Goal: Information Seeking & Learning: Learn about a topic

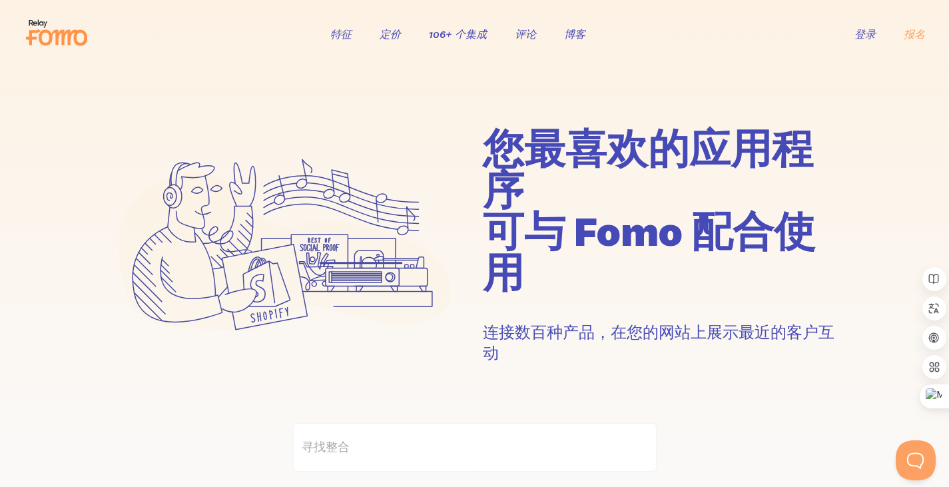
click at [389, 37] on font "定价" at bounding box center [389, 33] width 21 height 13
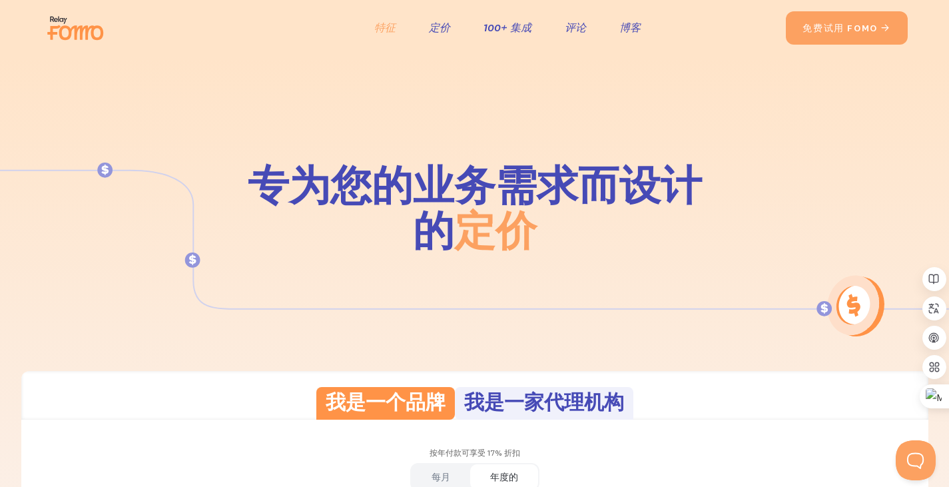
click at [381, 25] on font "特征" at bounding box center [384, 27] width 21 height 13
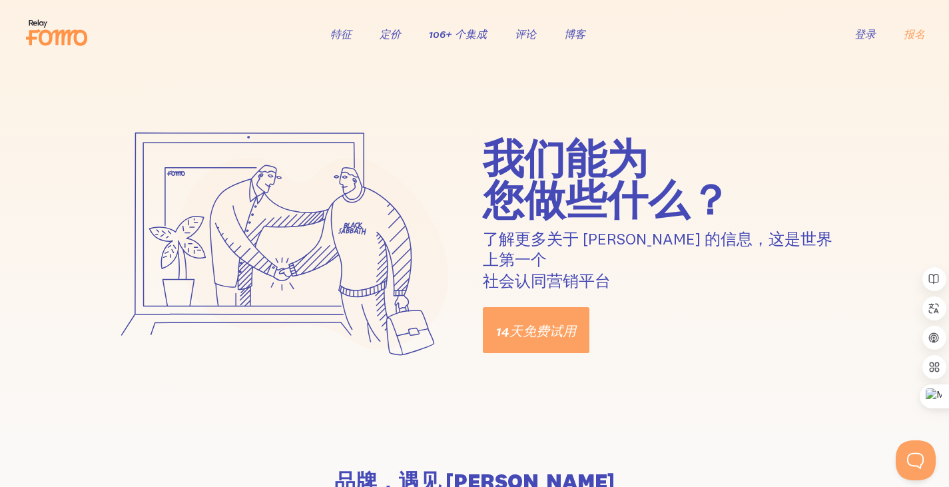
click at [455, 29] on font "106+ 个集成" at bounding box center [458, 33] width 58 height 13
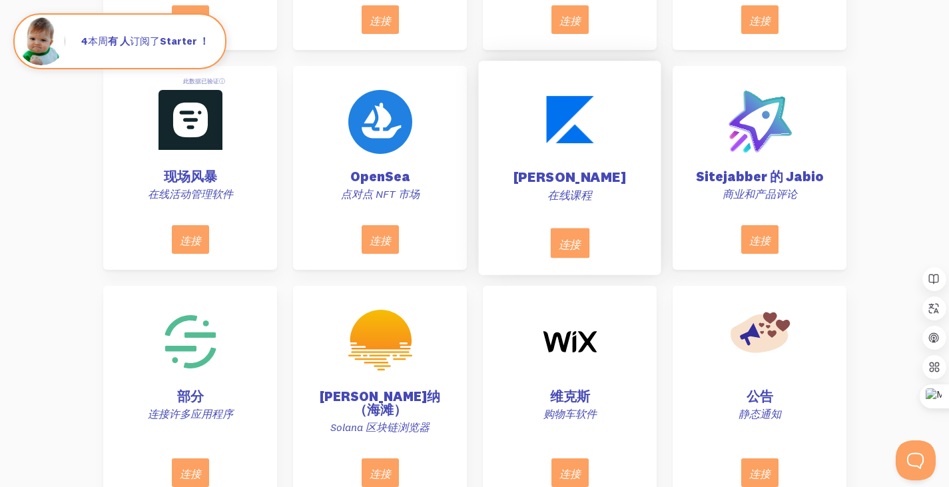
scroll to position [5925, 0]
